Goal: Information Seeking & Learning: Learn about a topic

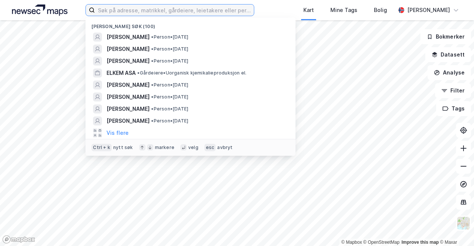
click at [110, 10] on input at bounding box center [174, 9] width 159 height 11
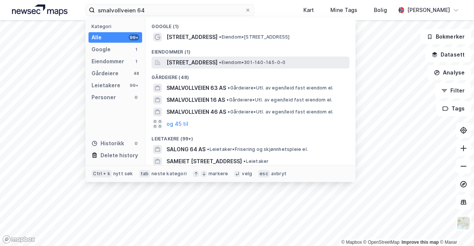
click at [217, 62] on span "[STREET_ADDRESS]" at bounding box center [191, 62] width 51 height 9
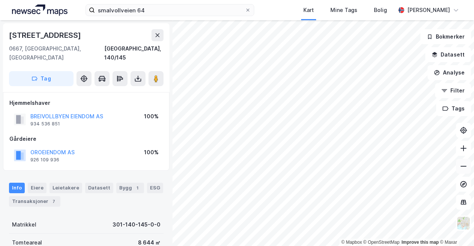
click at [464, 167] on icon at bounding box center [462, 166] width 7 height 7
click at [460, 150] on icon at bounding box center [462, 148] width 7 height 7
click at [465, 167] on icon at bounding box center [462, 166] width 7 height 7
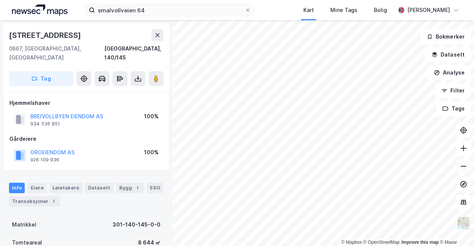
click at [465, 167] on icon at bounding box center [462, 166] width 7 height 7
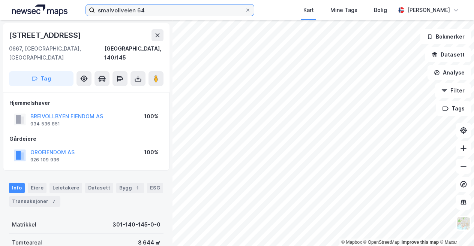
click at [157, 13] on input "smalvollveien 64" at bounding box center [170, 9] width 150 height 11
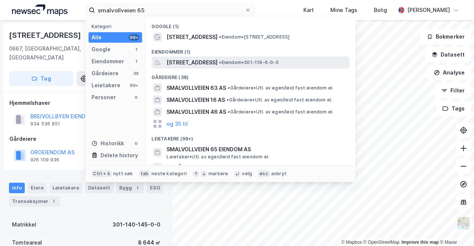
click at [196, 67] on div "[STREET_ADDRESS] • Eiendom • 301-119-6-0-0" at bounding box center [250, 63] width 198 height 12
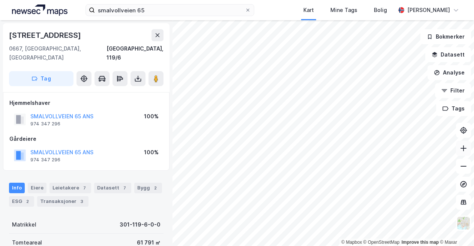
click at [465, 147] on icon at bounding box center [462, 148] width 7 height 7
click at [158, 74] on button at bounding box center [155, 78] width 15 height 15
click at [457, 150] on button at bounding box center [463, 148] width 15 height 15
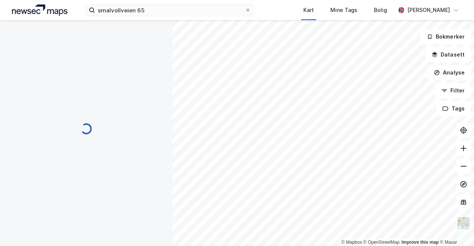
scroll to position [4, 0]
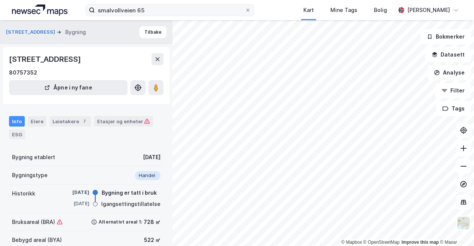
scroll to position [4, 0]
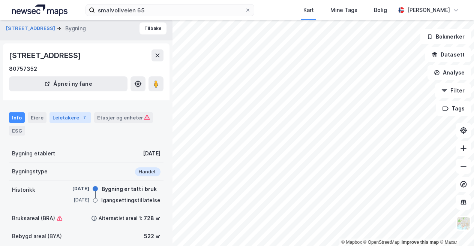
click at [55, 115] on div "Leietakere 7" at bounding box center [70, 117] width 42 height 10
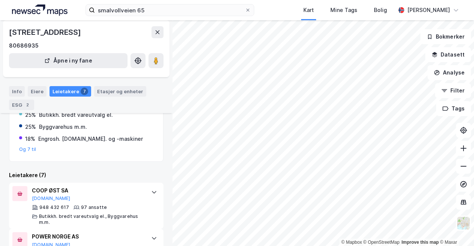
scroll to position [102, 0]
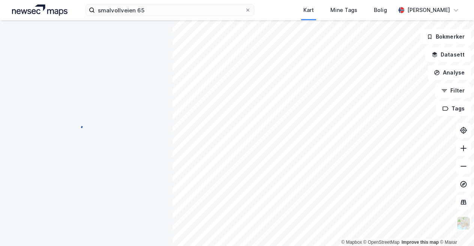
scroll to position [13, 0]
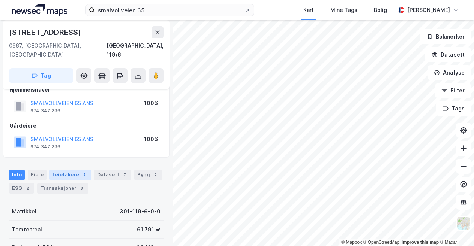
click at [75, 170] on div "Leietakere 7" at bounding box center [70, 175] width 42 height 10
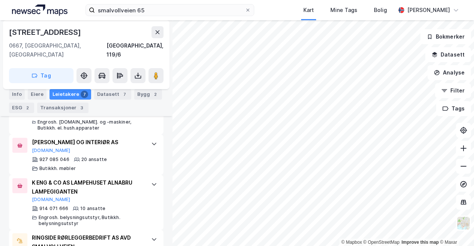
scroll to position [310, 0]
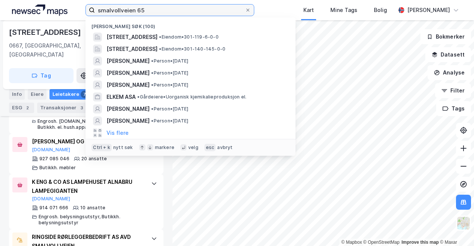
drag, startPoint x: 162, startPoint y: 15, endPoint x: 75, endPoint y: -3, distance: 89.2
click at [75, 0] on html "smalvollveien 65 Nylige søk (100) [STREET_ADDRESS] • Eiendom • 301-119-6-0-0 [S…" at bounding box center [237, 123] width 474 height 246
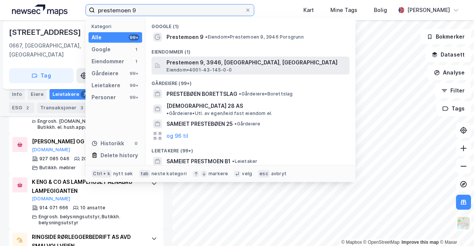
type input "prestemoen 9"
click at [184, 64] on span "Prestemoen 9, 3946, [GEOGRAPHIC_DATA], [GEOGRAPHIC_DATA]" at bounding box center [256, 62] width 180 height 9
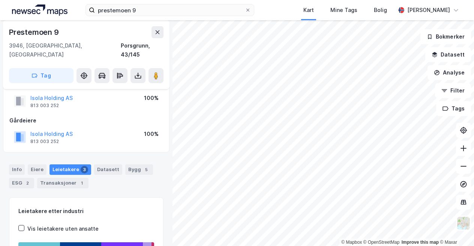
scroll to position [18, 0]
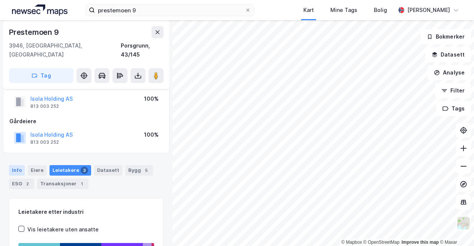
click at [18, 165] on div "Info" at bounding box center [17, 170] width 16 height 10
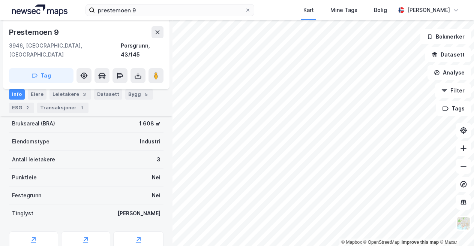
scroll to position [138, 0]
click at [23, 106] on div "ESG 2" at bounding box center [21, 108] width 25 height 10
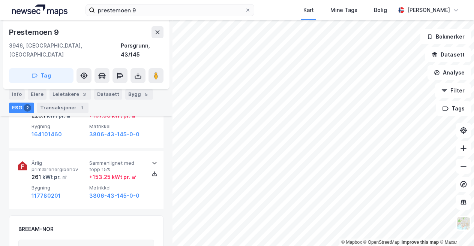
scroll to position [46, 0]
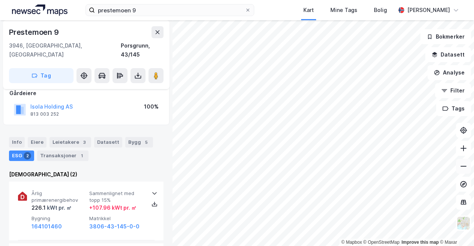
click at [464, 170] on button at bounding box center [463, 166] width 15 height 15
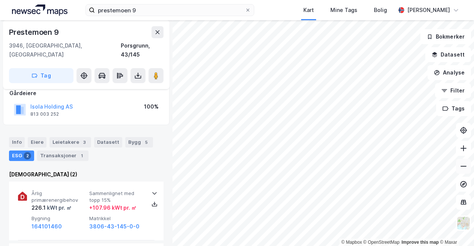
click at [464, 170] on button at bounding box center [463, 166] width 15 height 15
click at [462, 152] on icon at bounding box center [462, 148] width 7 height 7
click at [462, 154] on button at bounding box center [463, 148] width 15 height 15
click at [464, 155] on button at bounding box center [463, 148] width 15 height 15
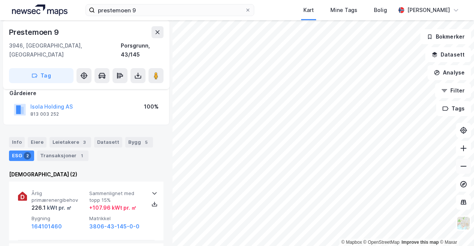
click at [464, 169] on icon at bounding box center [462, 166] width 7 height 7
click at [465, 152] on icon at bounding box center [462, 148] width 7 height 7
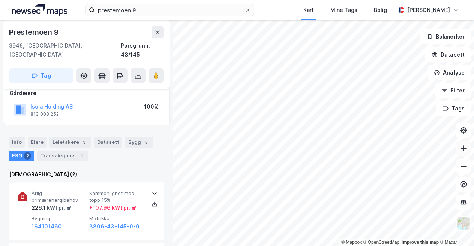
click at [465, 152] on icon at bounding box center [462, 148] width 7 height 7
click at [464, 149] on icon at bounding box center [462, 148] width 7 height 7
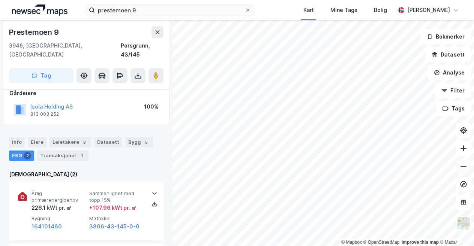
click at [458, 169] on div "© Mapbox © OpenStreetMap Improve this map © Maxar [STREET_ADDRESS], [GEOGRAPHIC…" at bounding box center [237, 133] width 474 height 226
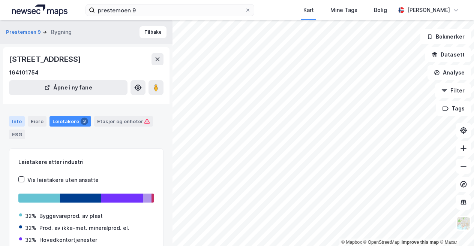
click at [16, 121] on div "Info" at bounding box center [17, 121] width 16 height 10
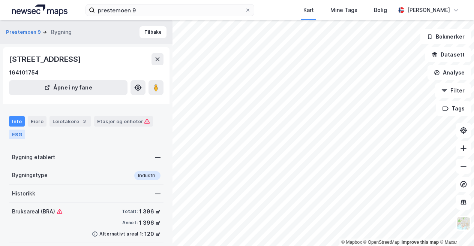
click at [17, 136] on div "ESG" at bounding box center [17, 135] width 16 height 10
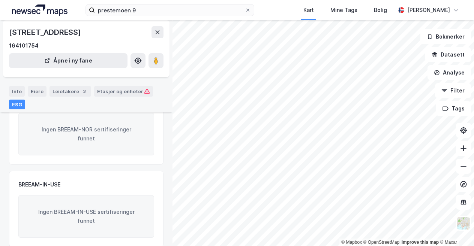
scroll to position [134, 0]
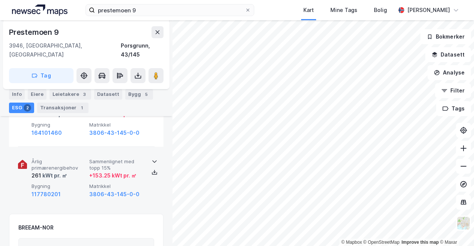
scroll to position [137, 0]
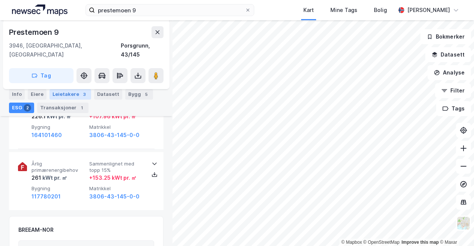
click at [78, 91] on div "Leietakere 3" at bounding box center [70, 94] width 42 height 10
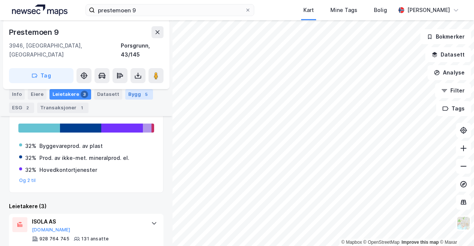
click at [137, 89] on div "Info Eiere Leietakere 3 Datasett Bygg 5 ESG 2 Transaksjoner 1" at bounding box center [86, 98] width 172 height 36
click at [132, 96] on div "Bygg 5" at bounding box center [139, 94] width 28 height 10
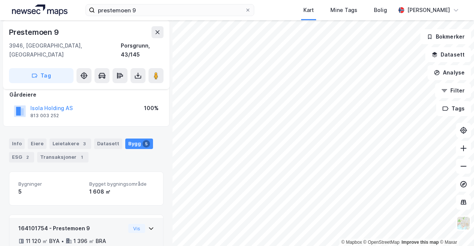
scroll to position [43, 0]
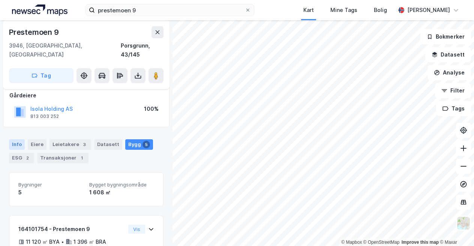
click at [17, 139] on div "Info" at bounding box center [17, 144] width 16 height 10
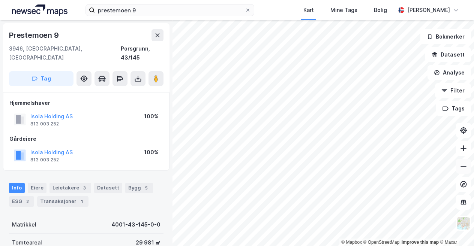
click at [465, 171] on button at bounding box center [463, 166] width 15 height 15
click at [464, 164] on icon at bounding box center [462, 166] width 7 height 7
click at [465, 165] on icon at bounding box center [462, 166] width 7 height 7
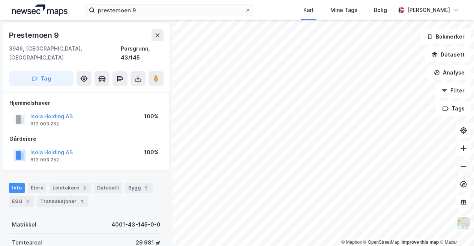
click at [465, 165] on icon at bounding box center [462, 166] width 7 height 7
click at [461, 147] on icon at bounding box center [462, 148] width 7 height 7
click at [468, 171] on button at bounding box center [463, 166] width 15 height 15
click at [463, 151] on icon at bounding box center [462, 148] width 7 height 7
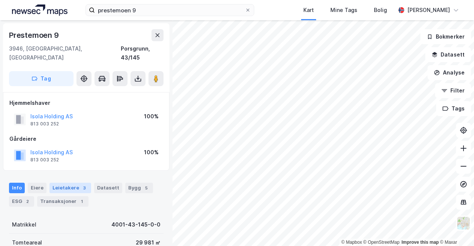
click at [56, 183] on div "Leietakere 3" at bounding box center [70, 188] width 42 height 10
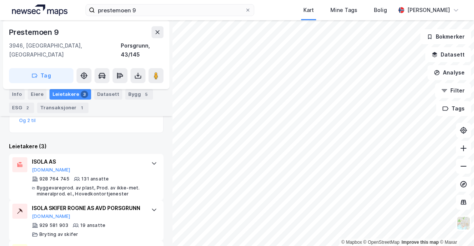
scroll to position [198, 0]
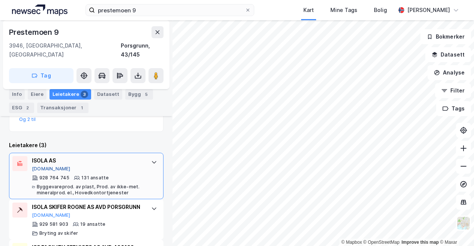
click at [43, 166] on button "[DOMAIN_NAME]" at bounding box center [51, 169] width 39 height 6
